Goal: Information Seeking & Learning: Check status

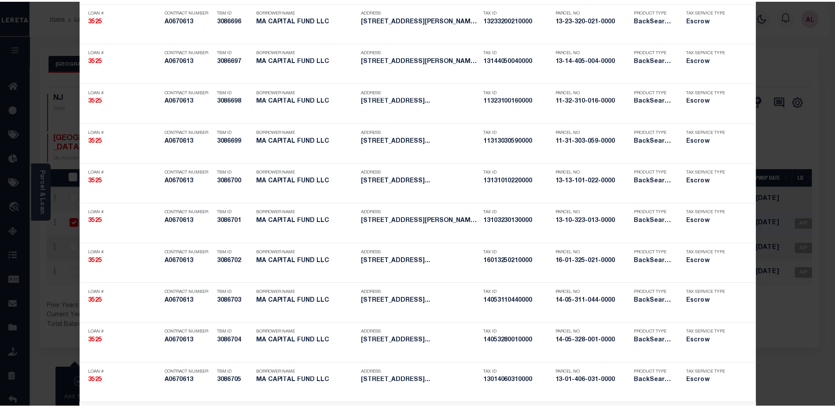
scroll to position [264, 0]
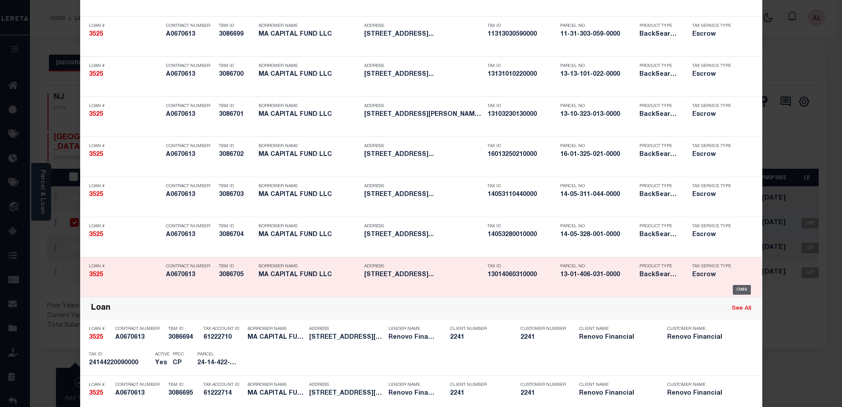
click at [738, 290] on div "OMS" at bounding box center [741, 290] width 18 height 10
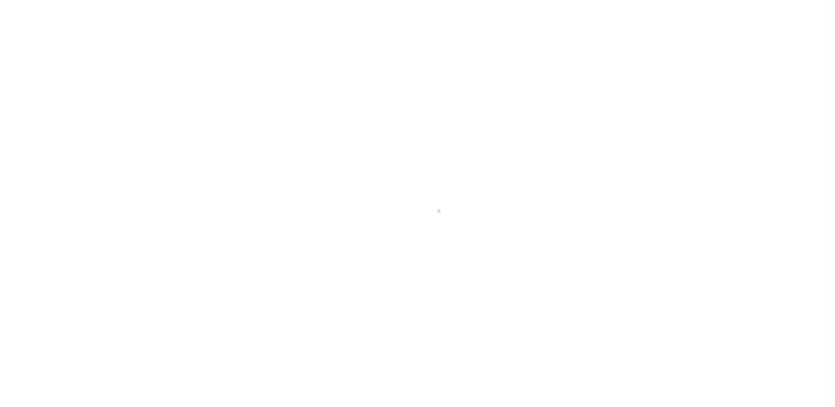
select select "25066"
select select "Escrow"
type input "5920 North Artesian Avenue"
type input "13-01-406-031-0000"
select select
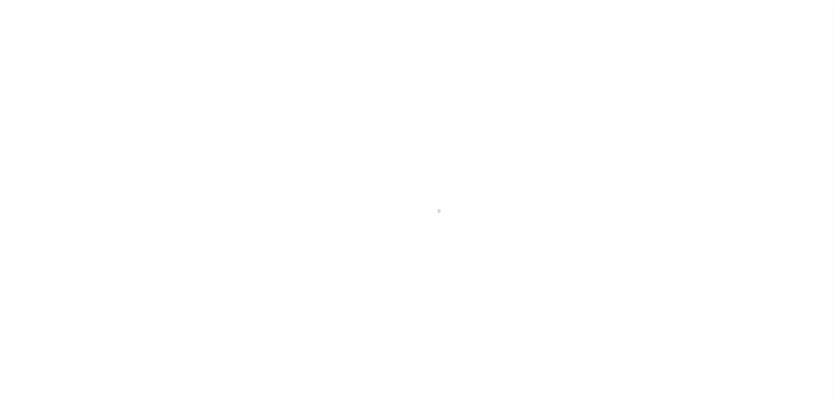
type input "Chicago, IL 60618"
type input "a0k2L00001T3HBD"
type input "IL"
select select
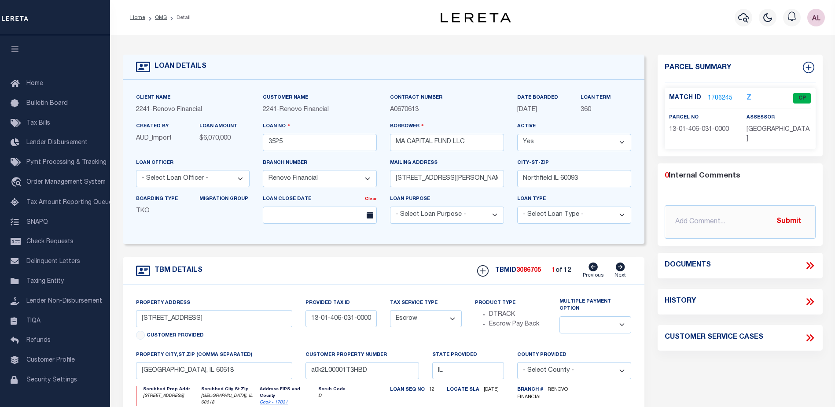
click at [721, 98] on link "1706245" at bounding box center [720, 98] width 25 height 9
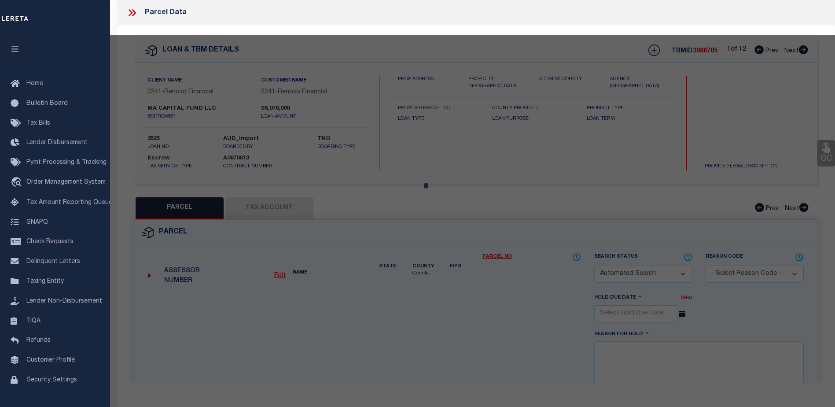
checkbox input "false"
select select "CP"
type input "MA CAPITAL FUND LLC"
select select
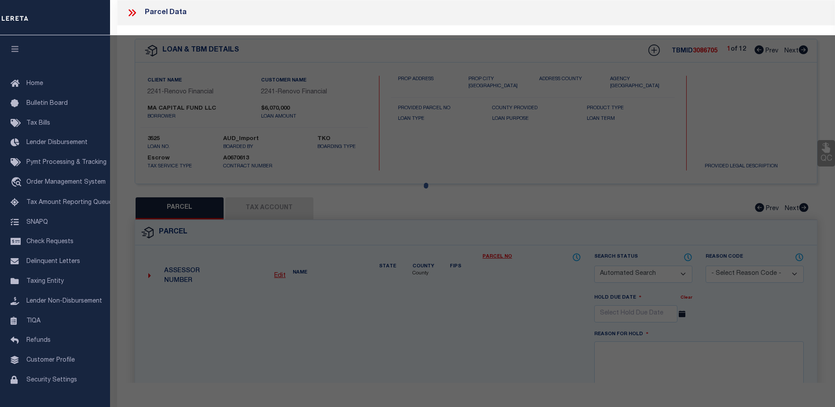
type input "[STREET_ADDRESS]"
checkbox input "false"
type input "CHICAGO, IL 60659"
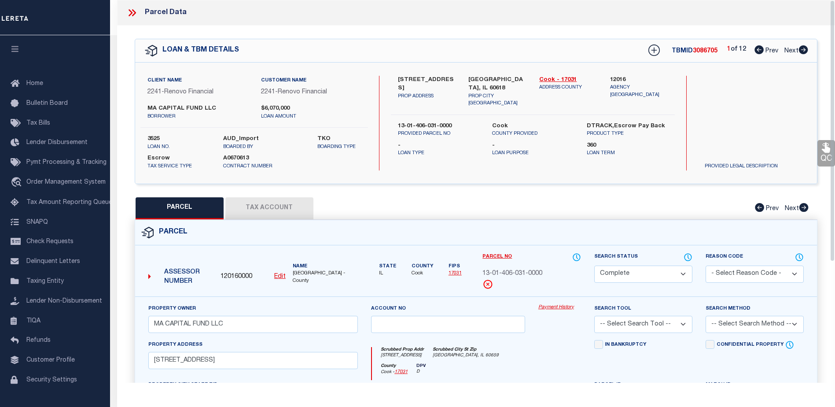
click at [559, 305] on link "Payment History" at bounding box center [559, 307] width 43 height 7
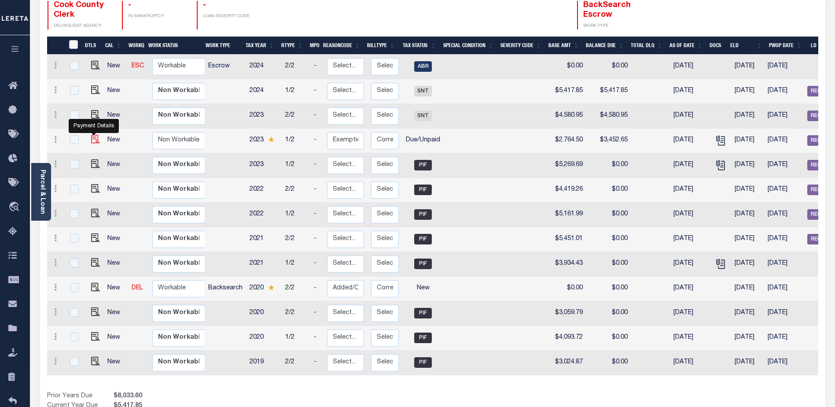
click at [93, 135] on img "" at bounding box center [95, 139] width 9 height 9
checkbox input "true"
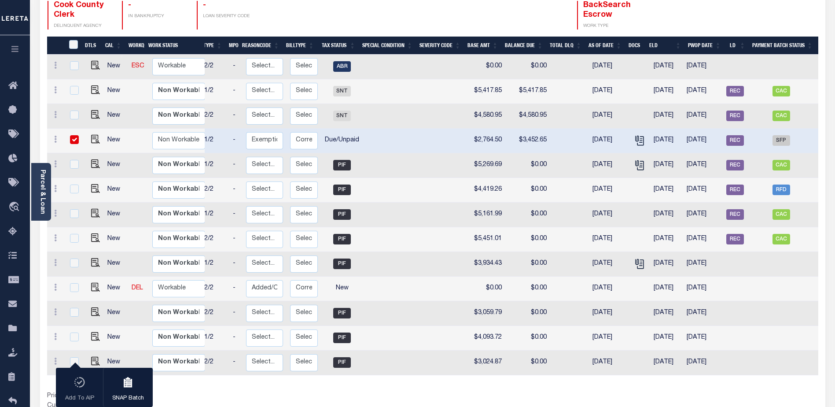
scroll to position [0, 82]
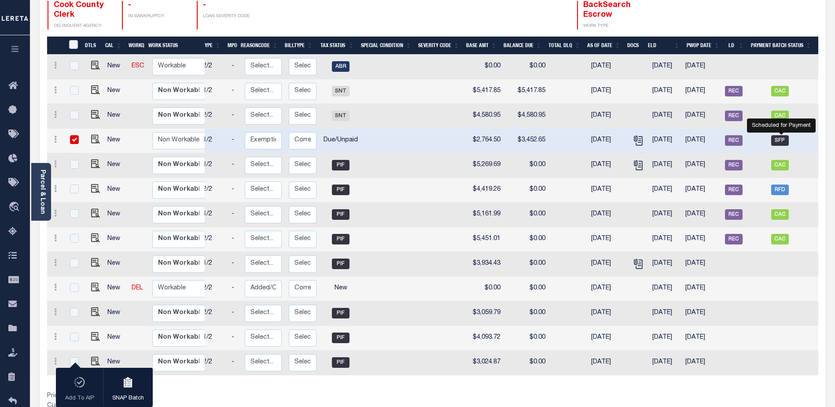
click at [782, 135] on span "SFP" at bounding box center [780, 140] width 18 height 11
checkbox input "false"
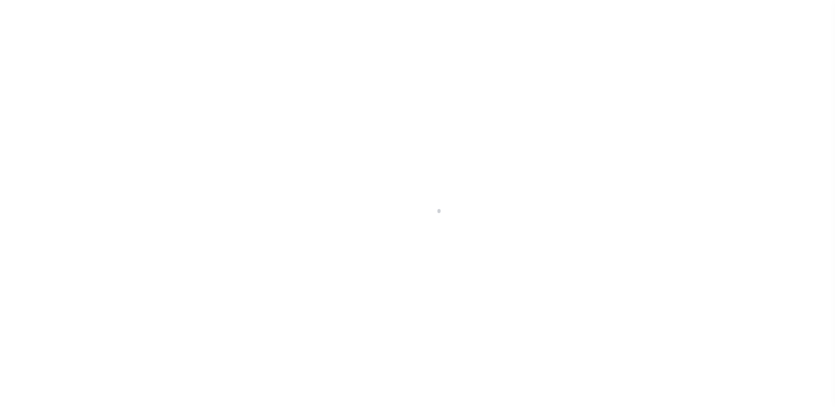
select select "DUE"
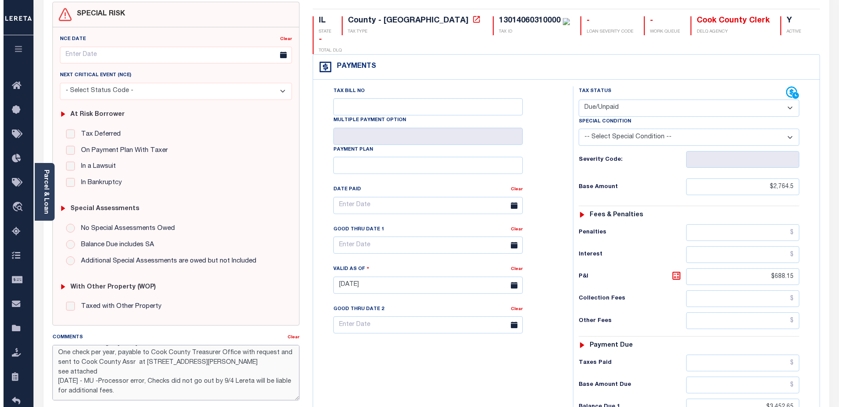
scroll to position [21, 0]
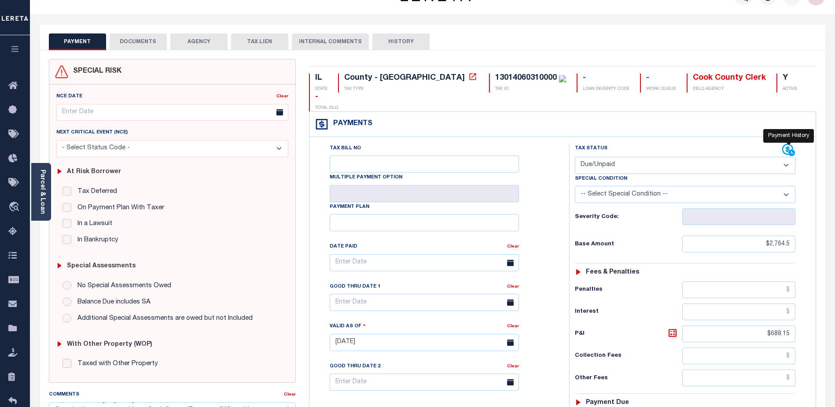
click at [785, 144] on icon at bounding box center [788, 150] width 13 height 13
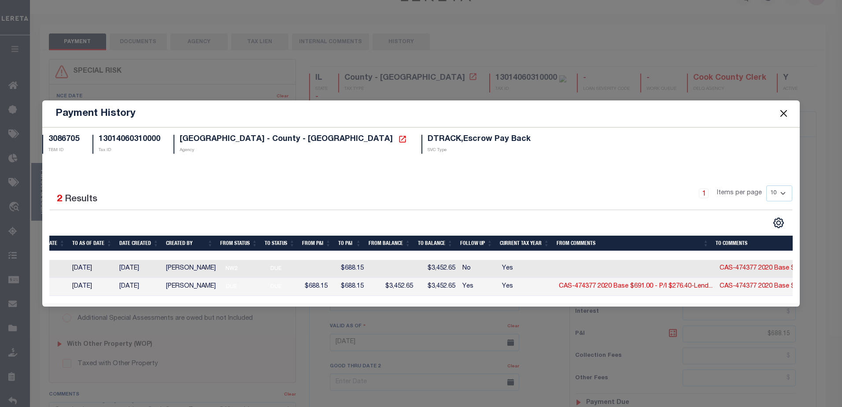
scroll to position [0, 0]
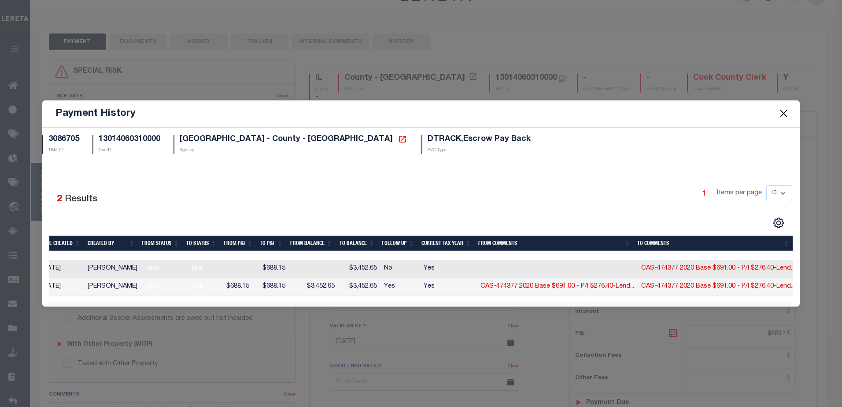
click at [785, 108] on button "Close" at bounding box center [782, 113] width 11 height 11
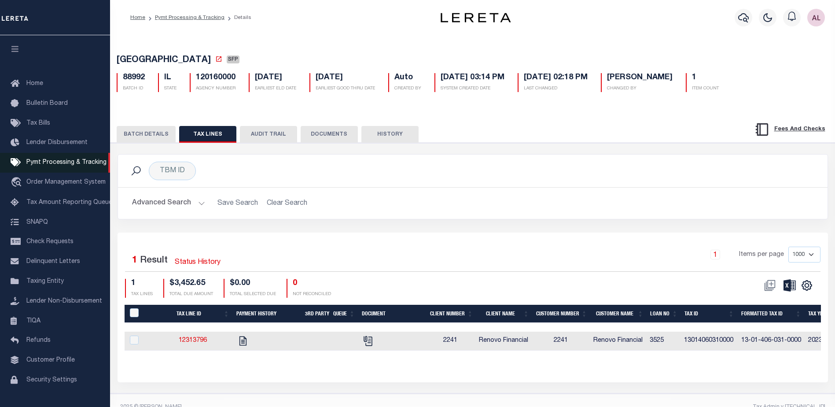
click at [67, 166] on span "Pymt Processing & Tracking" at bounding box center [66, 162] width 80 height 6
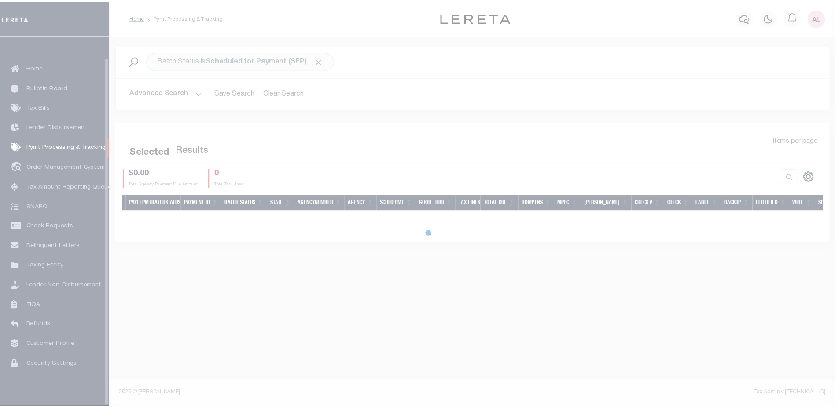
scroll to position [22, 0]
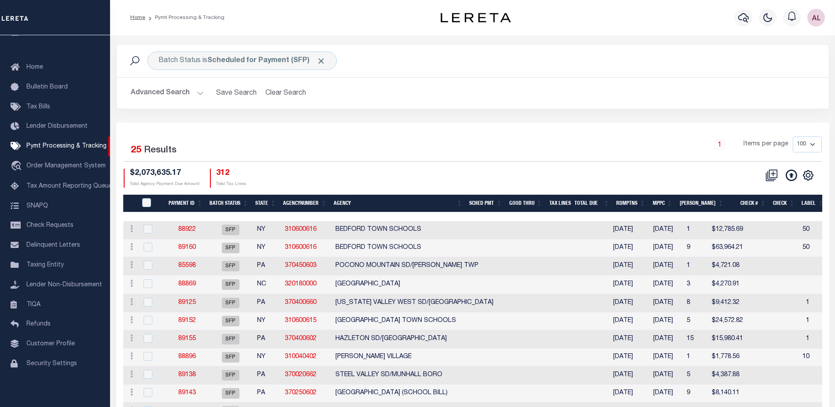
click at [265, 203] on th "State" at bounding box center [266, 204] width 28 height 18
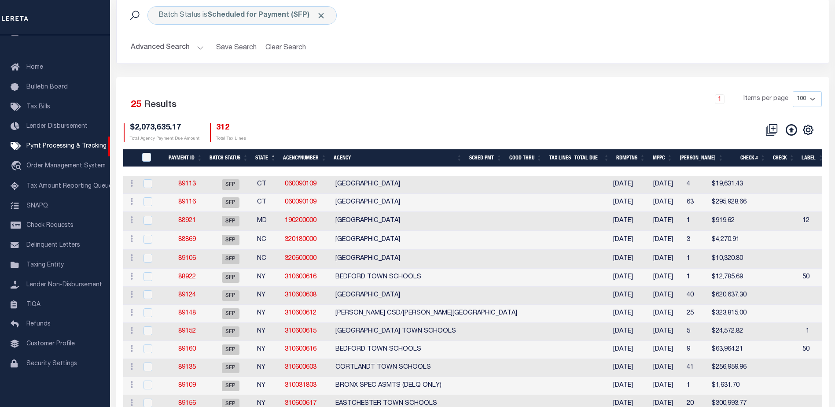
scroll to position [0, 0]
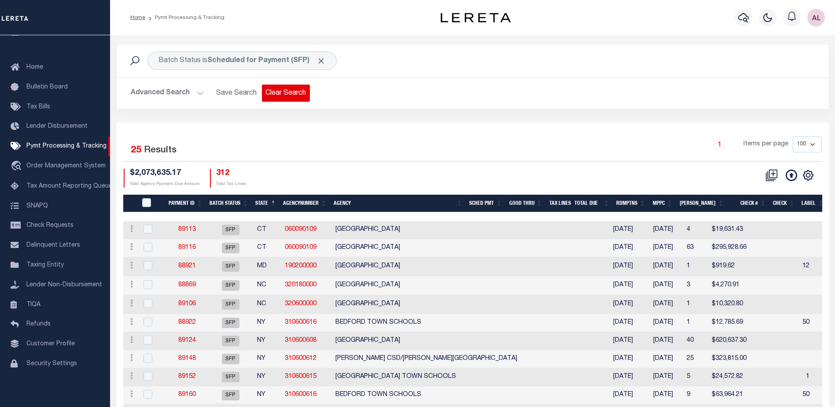
click at [286, 96] on button "Clear Search" at bounding box center [286, 93] width 48 height 17
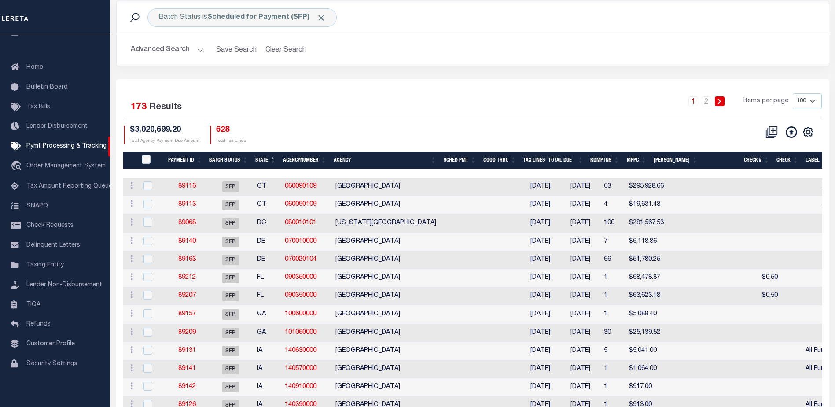
scroll to position [44, 0]
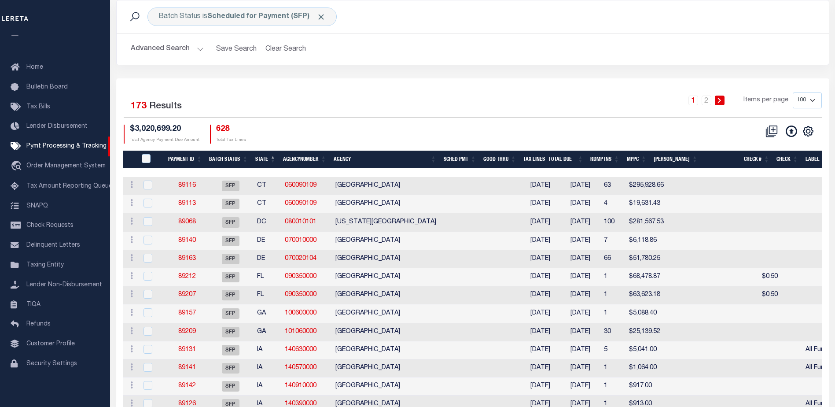
click at [264, 158] on th "State" at bounding box center [266, 160] width 28 height 18
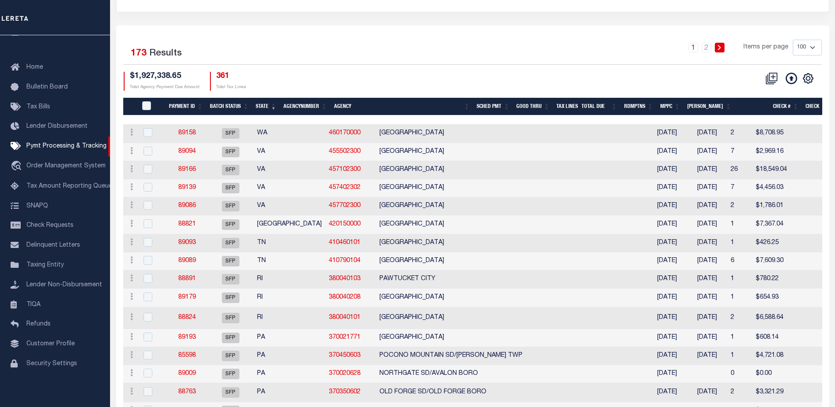
scroll to position [88, 0]
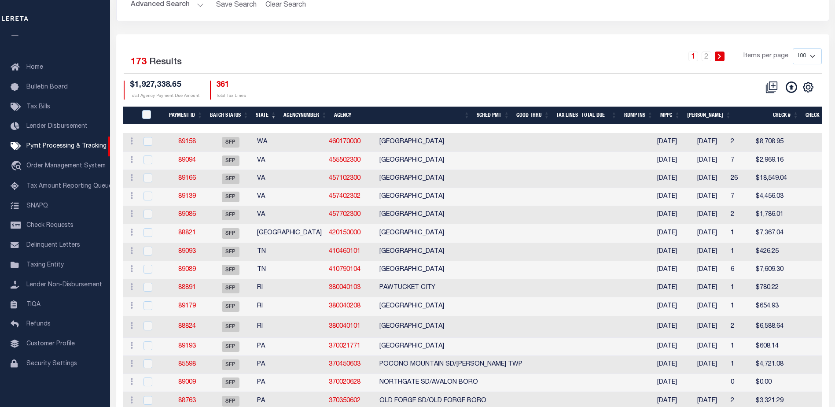
click at [261, 114] on th "State" at bounding box center [266, 116] width 28 height 18
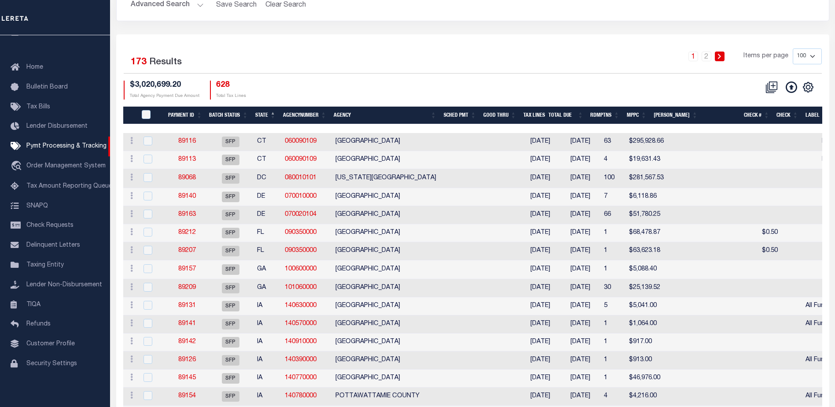
click at [813, 58] on select "100 200 500 1000" at bounding box center [807, 56] width 29 height 16
select select "1000"
click at [793, 48] on select "100 200 500 1000" at bounding box center [807, 56] width 29 height 16
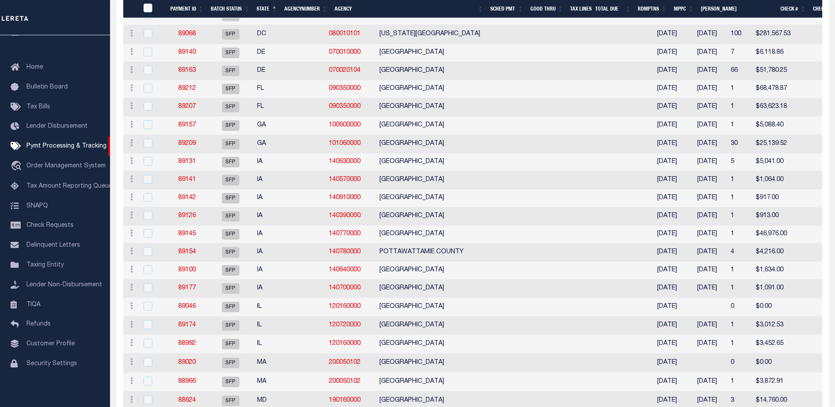
scroll to position [264, 0]
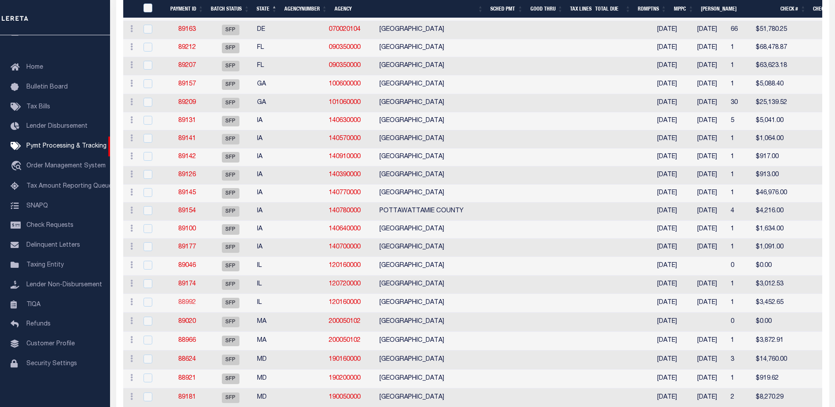
click at [185, 305] on link "88992" at bounding box center [187, 302] width 18 height 6
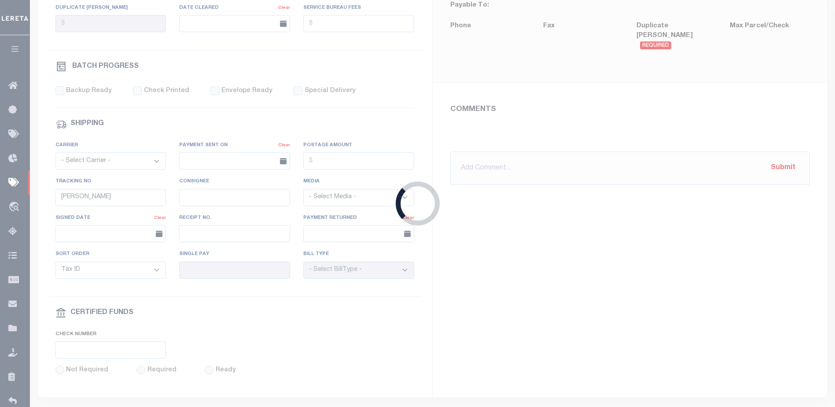
select select "SFP"
type input "02/21/2024"
type input "pending taxer response"
type input "Matt"
type input "N"
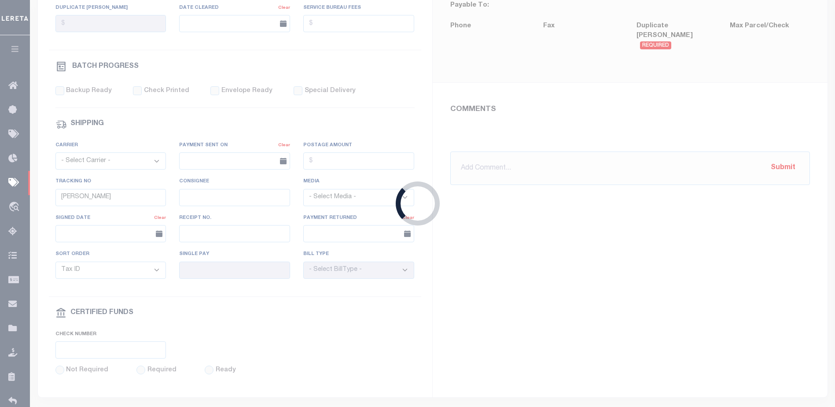
radio input "true"
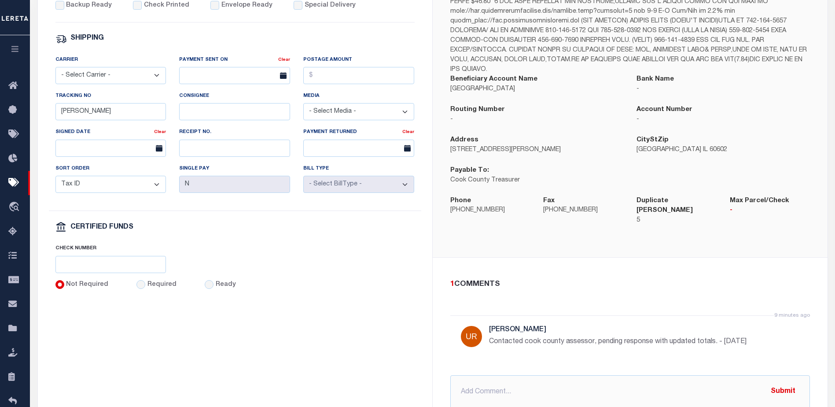
scroll to position [396, 0]
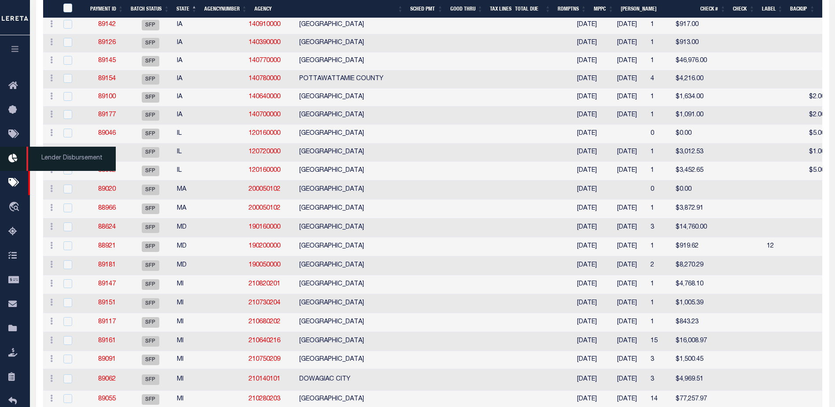
click at [14, 156] on icon at bounding box center [15, 158] width 14 height 11
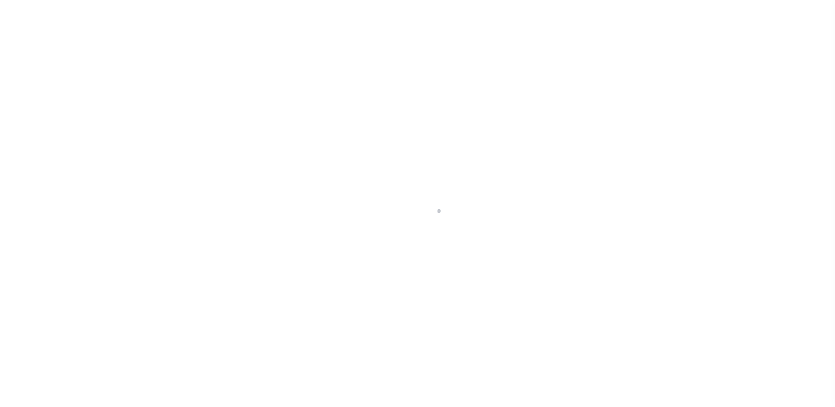
scroll to position [15, 0]
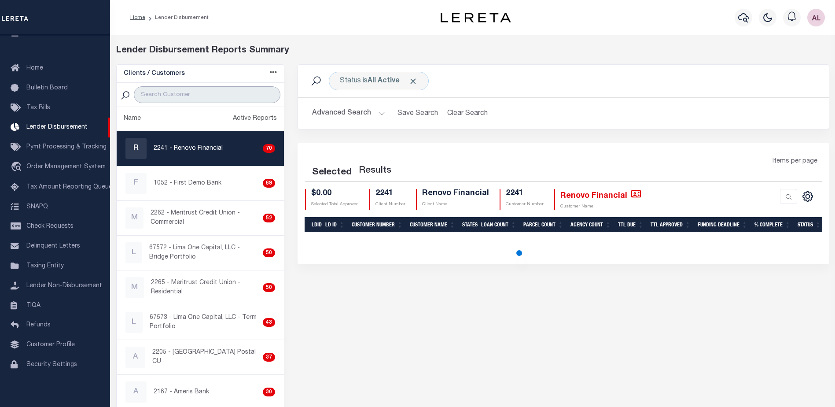
click at [169, 93] on input "search" at bounding box center [207, 94] width 147 height 17
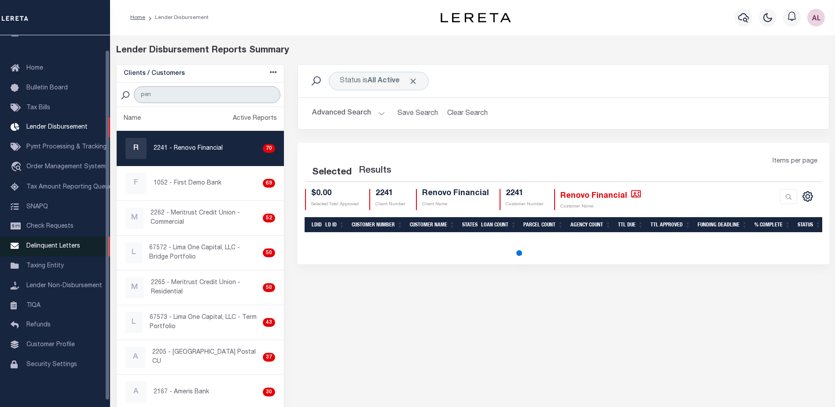
type input "penn"
select select "200"
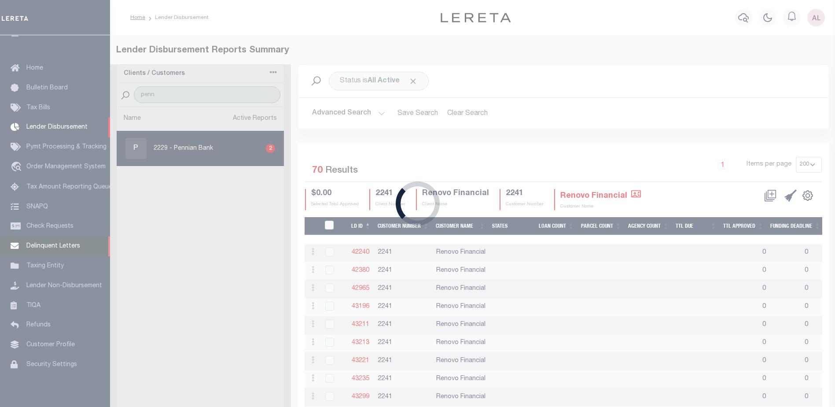
select select "200"
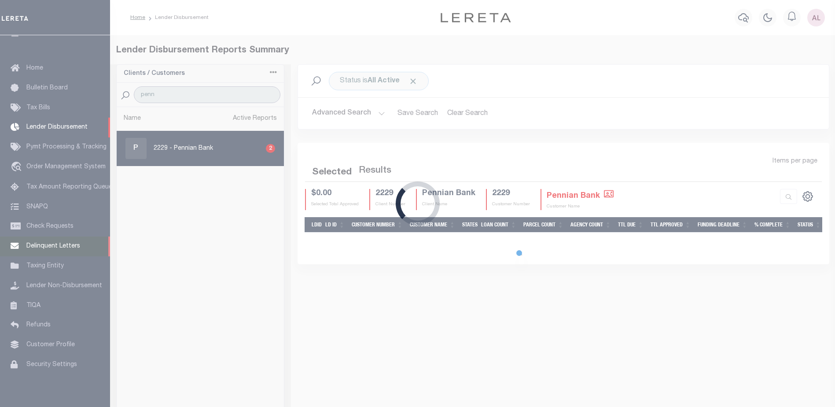
select select "200"
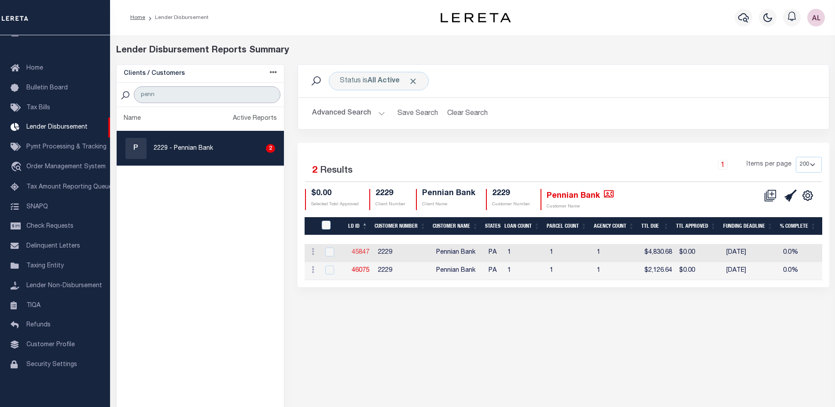
type input "penn"
click at [359, 251] on link "45847" at bounding box center [361, 252] width 18 height 6
checkbox input "true"
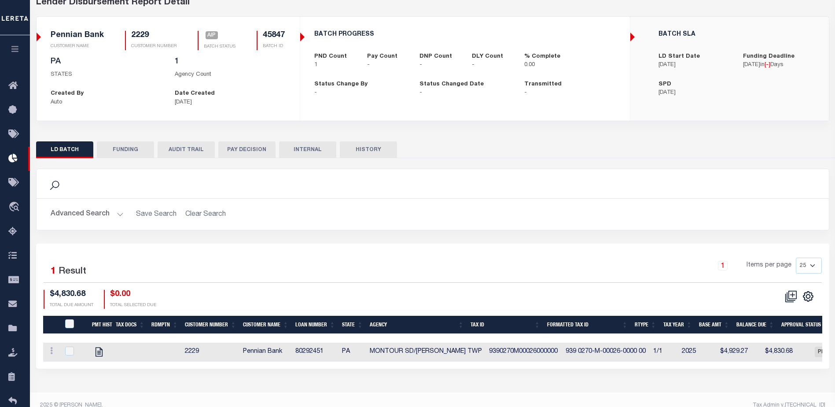
scroll to position [60, 0]
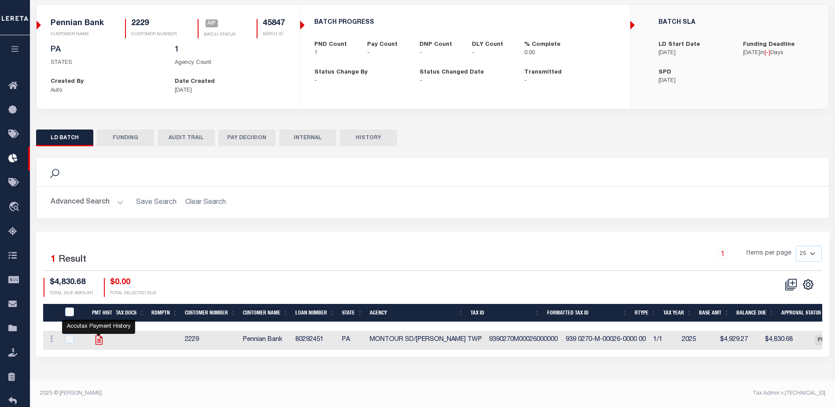
click at [96, 342] on icon "" at bounding box center [98, 339] width 11 height 11
checkbox input "true"
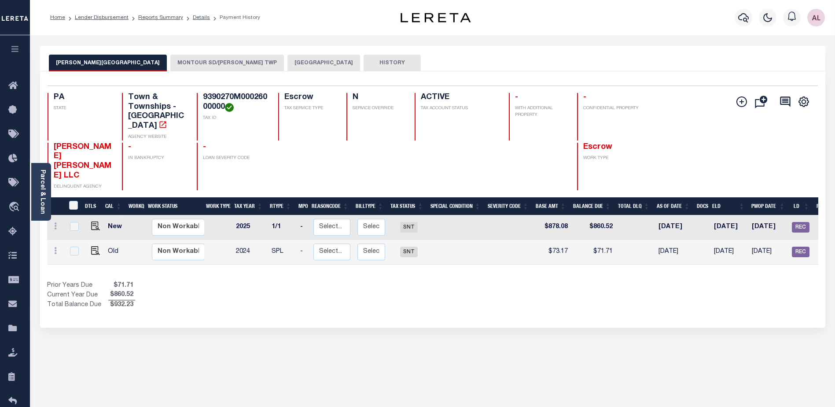
click at [183, 60] on button "MONTOUR SD/[PERSON_NAME] TWP" at bounding box center [227, 63] width 114 height 17
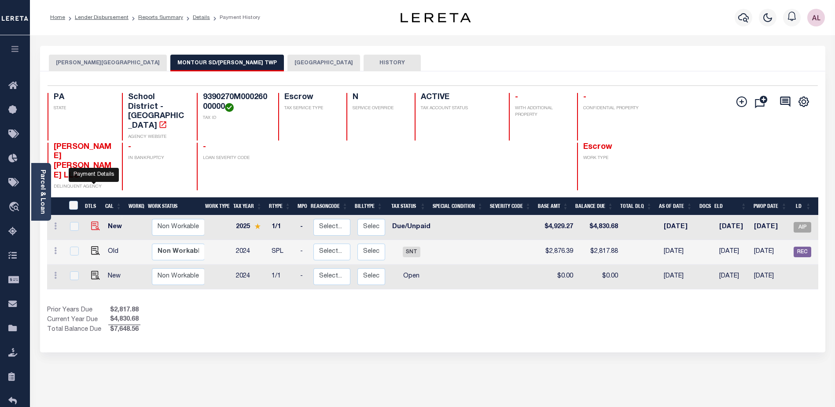
click at [95, 221] on img "" at bounding box center [95, 225] width 9 height 9
checkbox input "true"
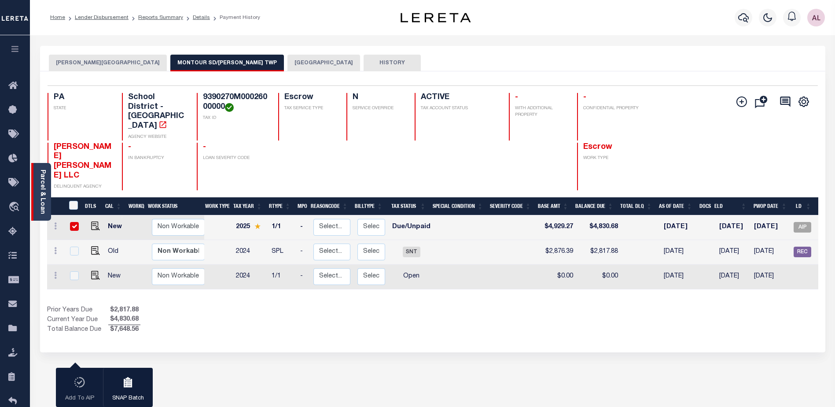
click at [41, 189] on link "Parcel & Loan" at bounding box center [42, 191] width 6 height 44
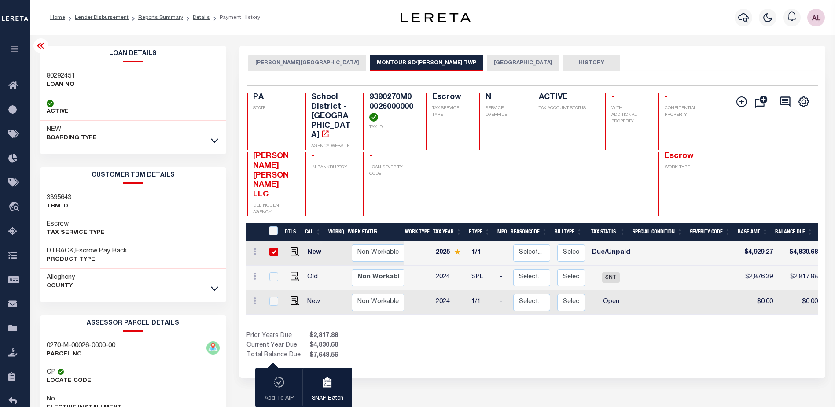
click at [487, 62] on button "[GEOGRAPHIC_DATA]" at bounding box center [523, 63] width 73 height 17
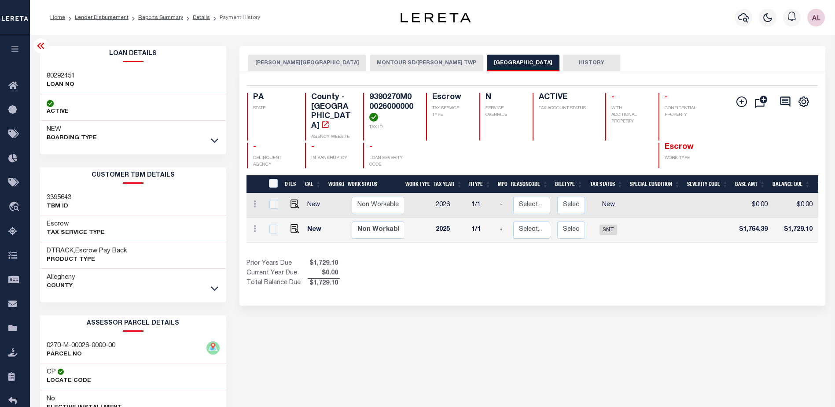
click at [384, 58] on button "MONTOUR SD/ROBINSON TWP" at bounding box center [427, 63] width 114 height 17
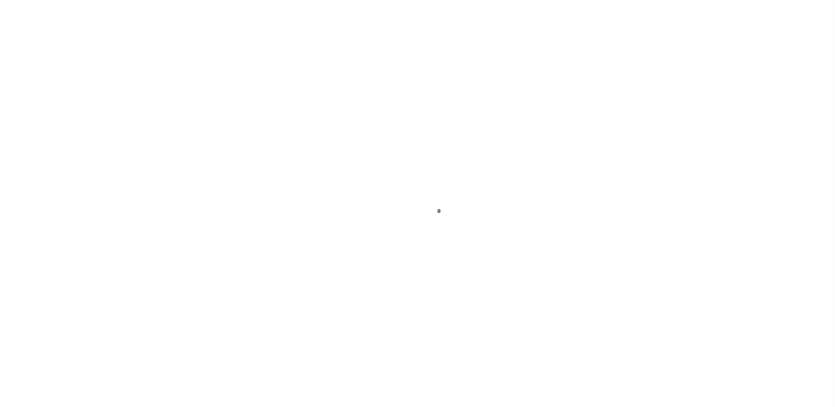
select select "DUE"
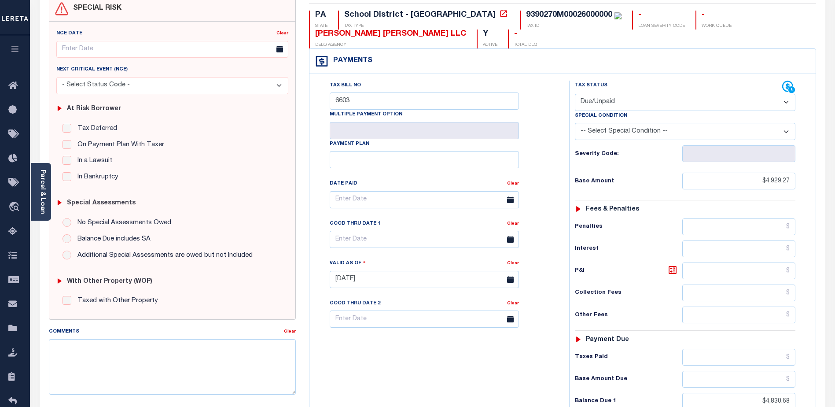
scroll to position [44, 0]
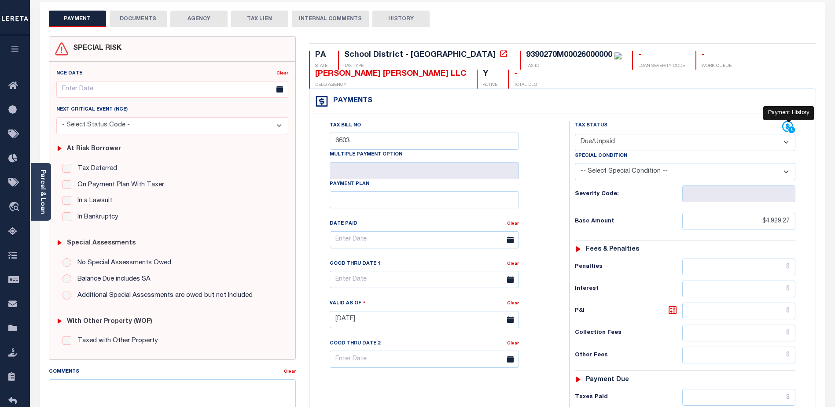
click at [787, 127] on icon at bounding box center [788, 126] width 11 height 11
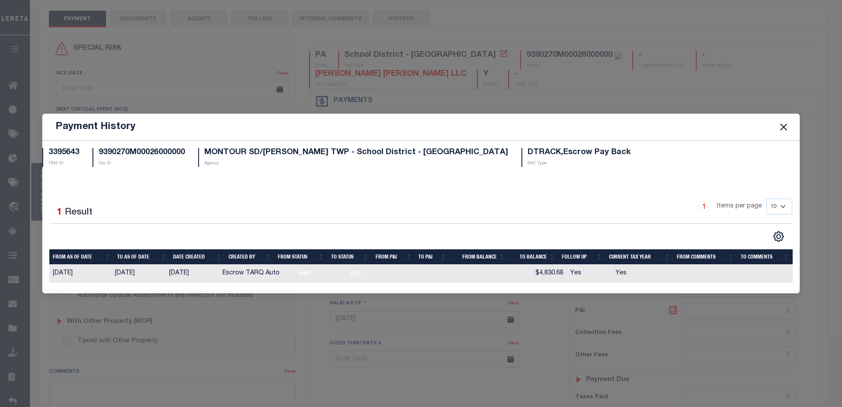
click at [782, 123] on button "Close" at bounding box center [782, 126] width 11 height 11
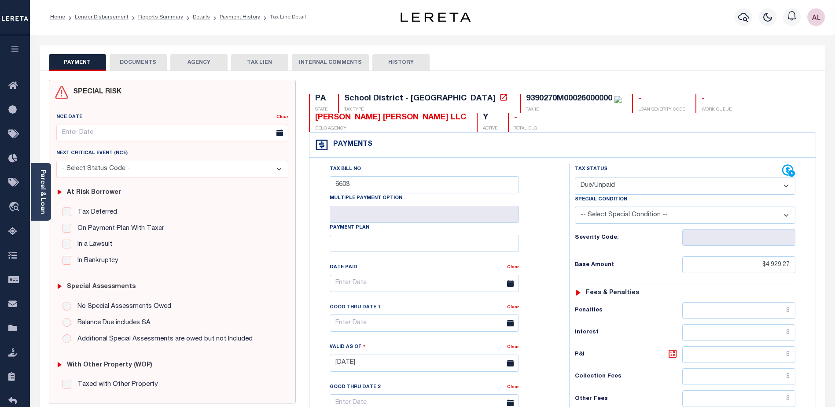
scroll to position [0, 0]
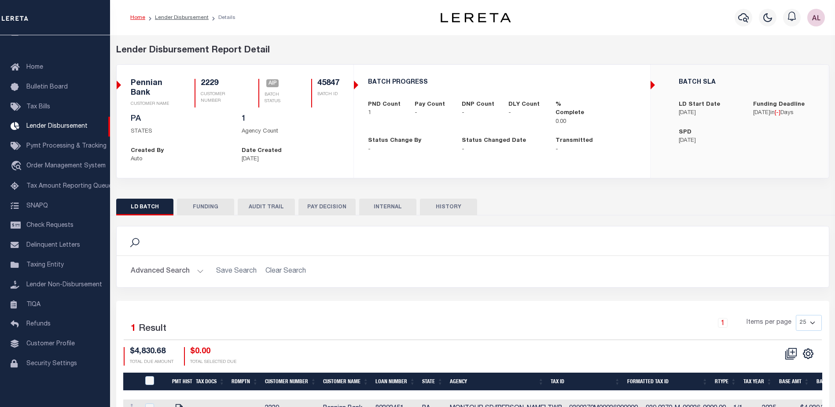
checkbox input "true"
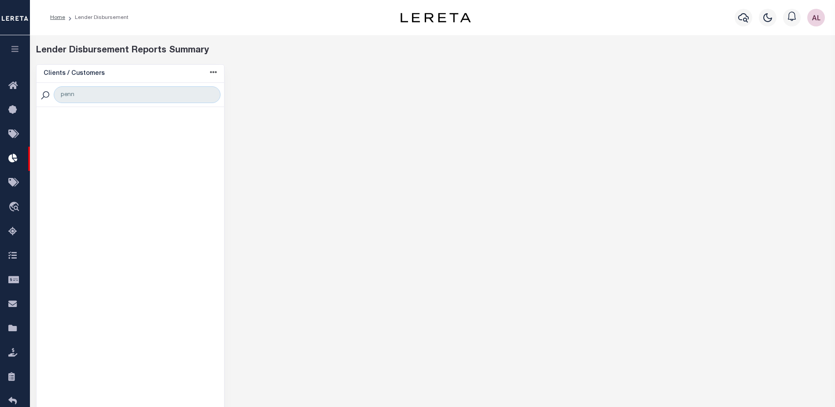
select select "200"
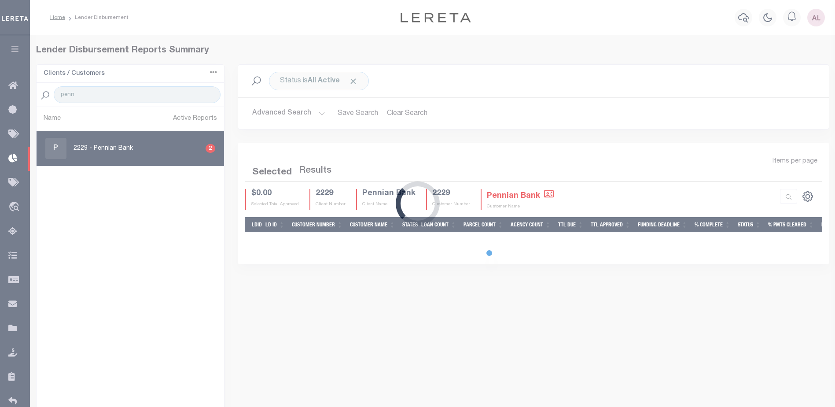
select select "200"
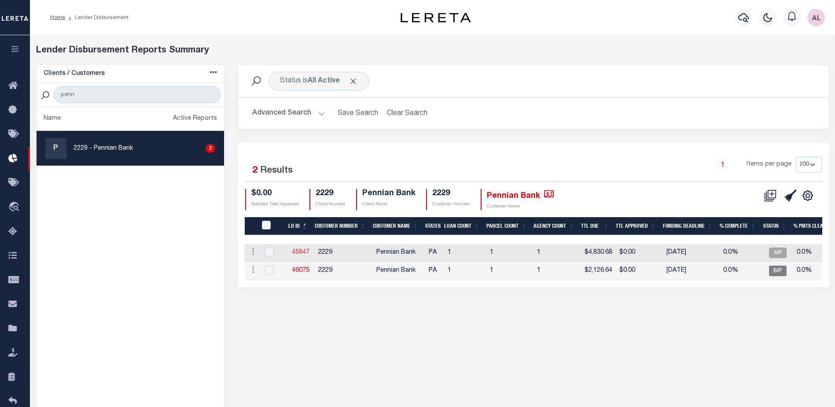
click at [300, 252] on link "45847" at bounding box center [301, 252] width 18 height 6
checkbox input "true"
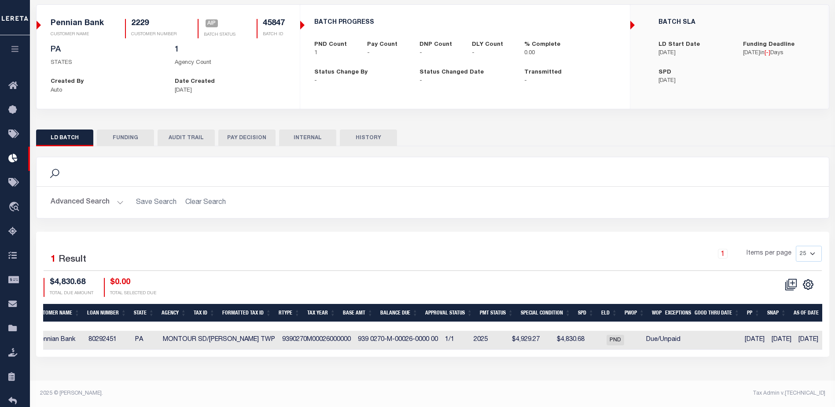
scroll to position [0, 204]
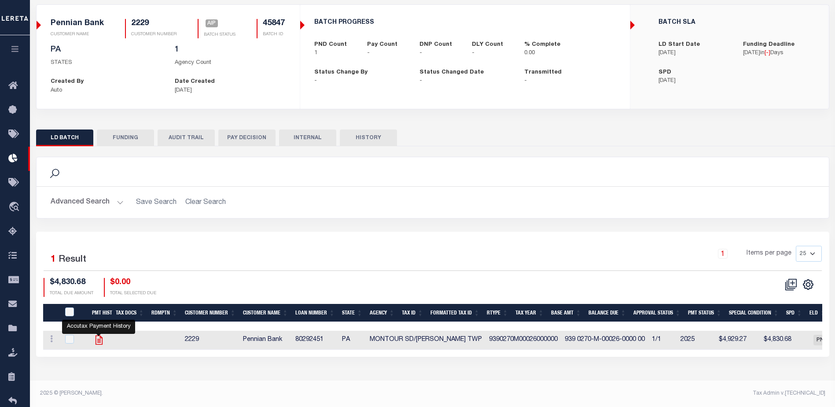
click at [100, 342] on icon "" at bounding box center [98, 339] width 7 height 9
checkbox input "true"
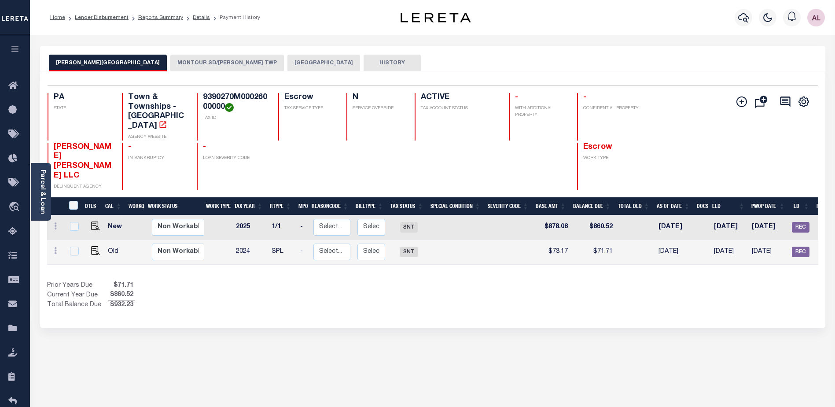
click at [170, 64] on button "MONTOUR SD/[PERSON_NAME] TWP" at bounding box center [227, 63] width 114 height 17
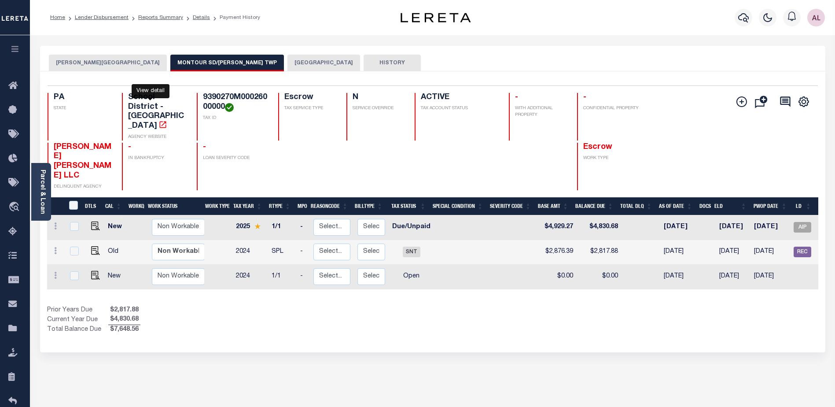
click at [160, 121] on icon "" at bounding box center [163, 124] width 7 height 7
click at [93, 221] on img "" at bounding box center [95, 225] width 9 height 9
checkbox input "true"
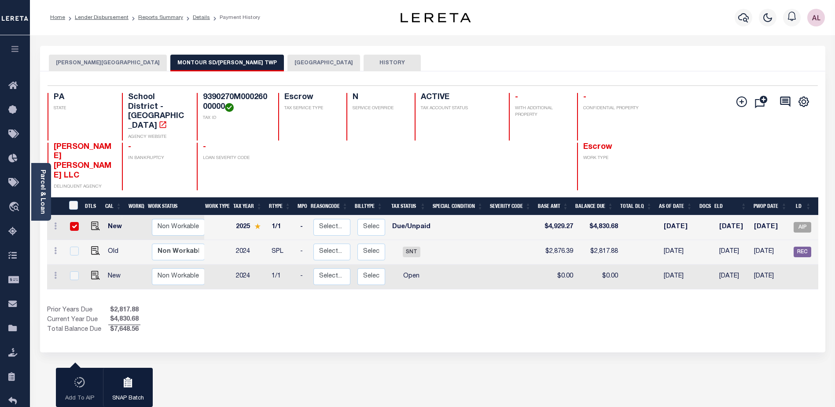
click at [287, 57] on button "[GEOGRAPHIC_DATA]" at bounding box center [323, 63] width 73 height 17
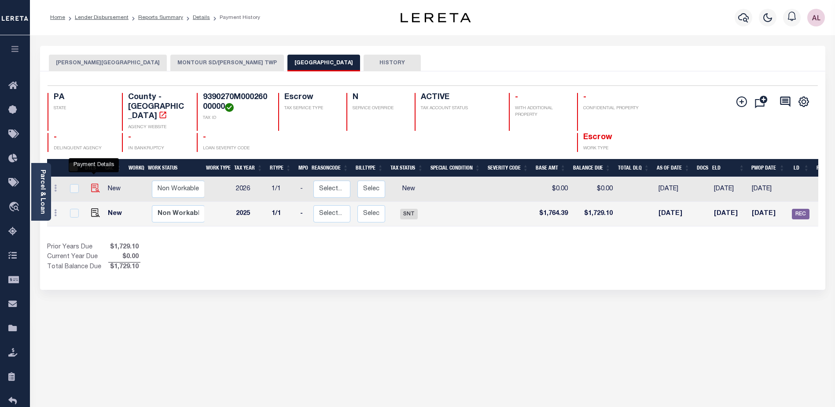
click at [92, 184] on img "" at bounding box center [95, 188] width 9 height 9
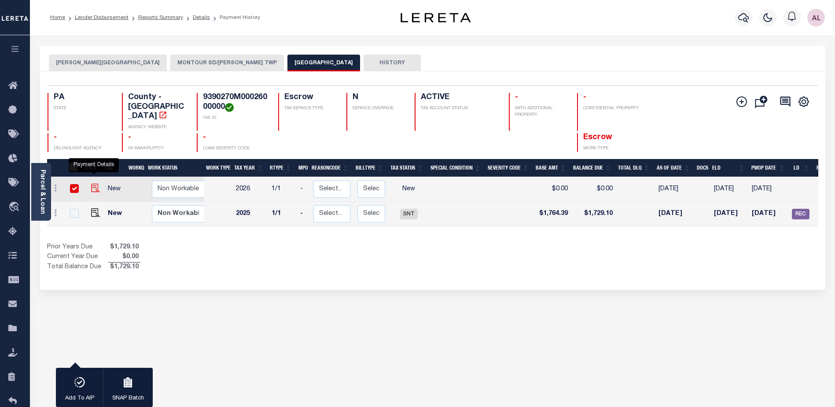
checkbox input "true"
click at [170, 65] on button "MONTOUR SD/[PERSON_NAME] TWP" at bounding box center [227, 63] width 114 height 17
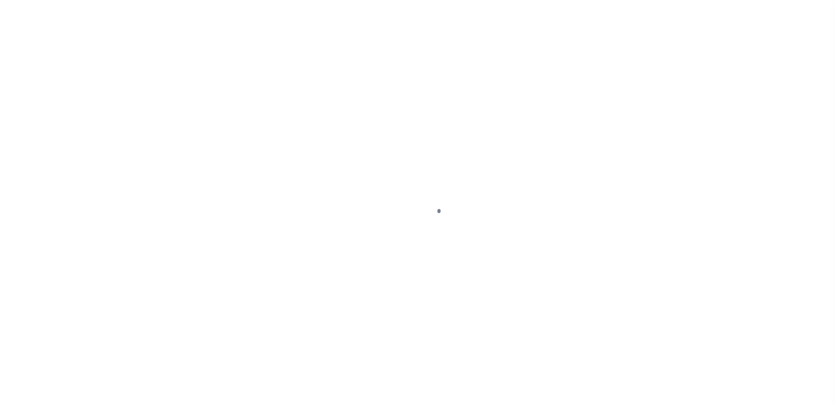
select select "DUE"
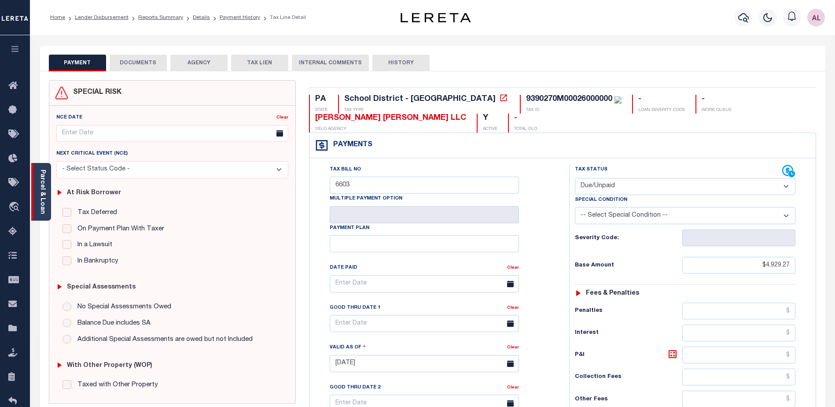
click at [36, 188] on div "Parcel & Loan" at bounding box center [41, 192] width 20 height 58
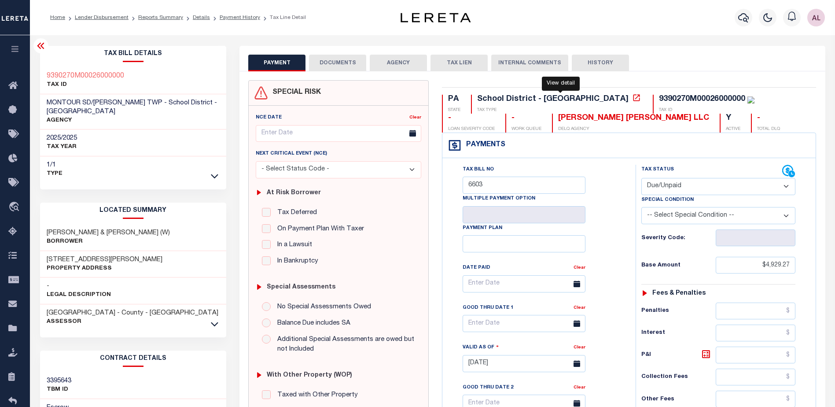
click at [632, 97] on icon at bounding box center [636, 97] width 9 height 9
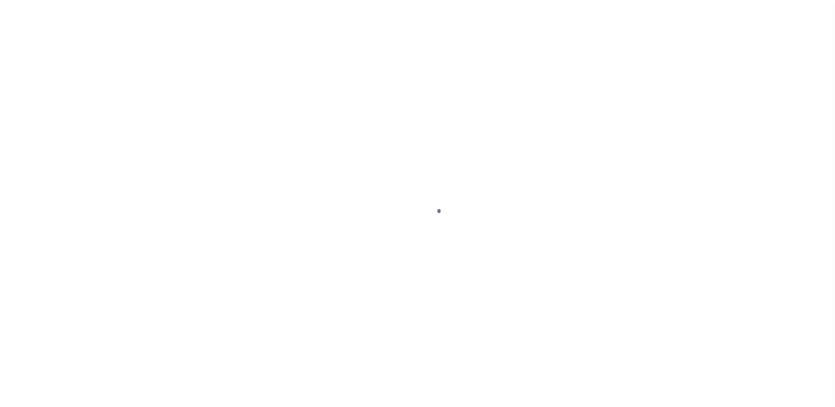
select select "NW2"
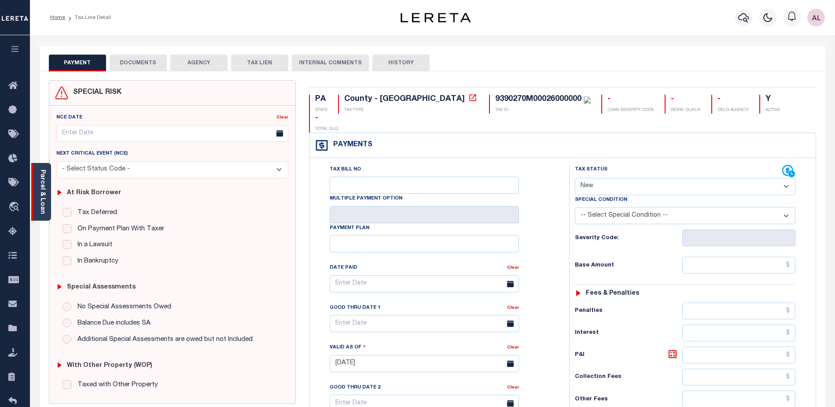
click at [42, 183] on link "Parcel & Loan" at bounding box center [42, 191] width 6 height 44
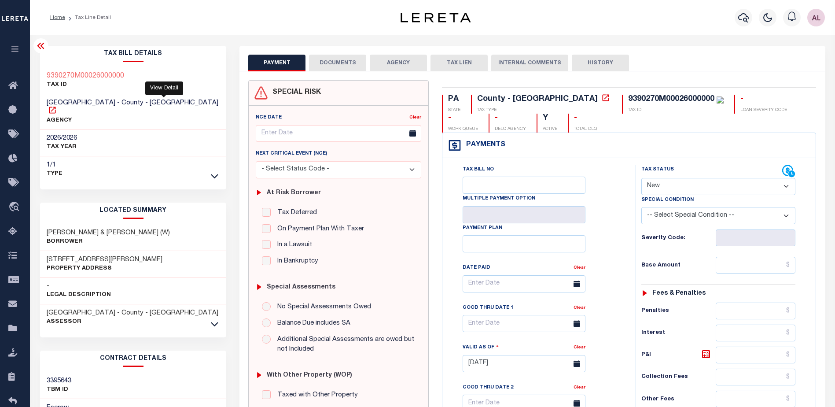
click at [55, 107] on icon at bounding box center [52, 110] width 7 height 7
click at [740, 17] on icon "button" at bounding box center [743, 17] width 11 height 11
